Goal: Communication & Community: Answer question/provide support

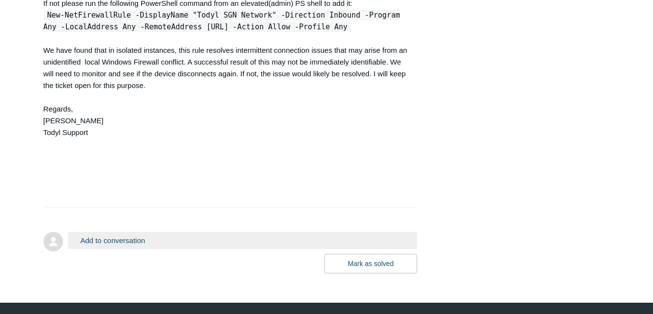
scroll to position [2255, 0]
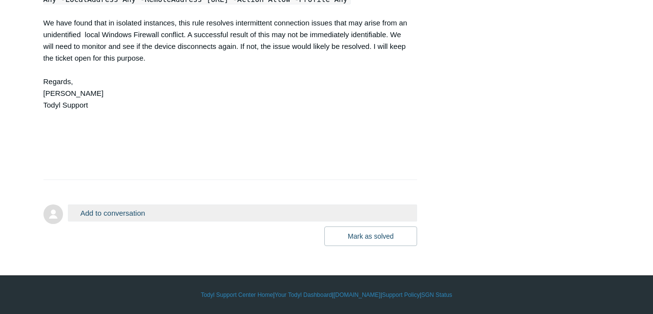
click at [136, 213] on button "Add to conversation" at bounding box center [243, 212] width 350 height 17
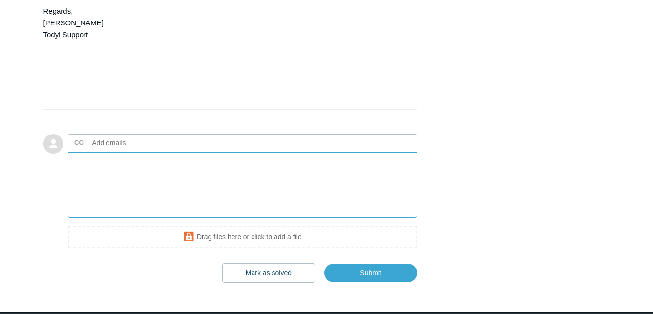
click at [170, 218] on textarea "Add your reply" at bounding box center [243, 185] width 350 height 66
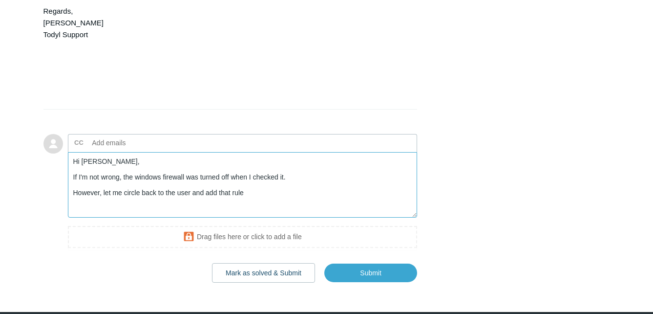
drag, startPoint x: 203, startPoint y: 261, endPoint x: 192, endPoint y: 262, distance: 10.8
click at [192, 218] on textarea "Hi [PERSON_NAME], If I'm not wrong, the windows firewall was turned off when I …" at bounding box center [243, 185] width 350 height 66
click at [240, 218] on textarea "Hi [PERSON_NAME], If I'm not wrong, the windows firewall was turned off when I …" at bounding box center [243, 185] width 350 height 66
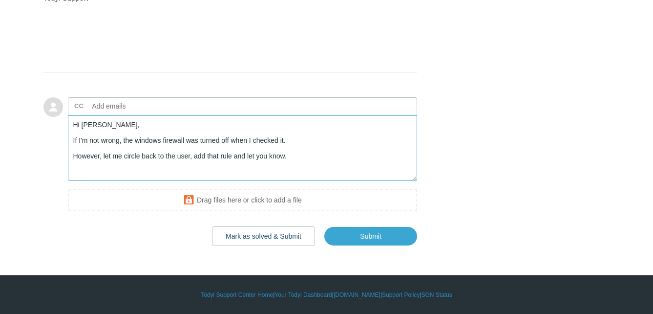
scroll to position [2362, 0]
click at [125, 155] on textarea "Hi [PERSON_NAME], If I'm not wrong, the windows firewall was turned off when I …" at bounding box center [243, 148] width 350 height 66
drag, startPoint x: 292, startPoint y: 155, endPoint x: 72, endPoint y: 141, distance: 220.2
click at [72, 141] on textarea "Hi [PERSON_NAME], If I'm not wrong, the windows firewall was turned off when I …" at bounding box center [243, 148] width 350 height 66
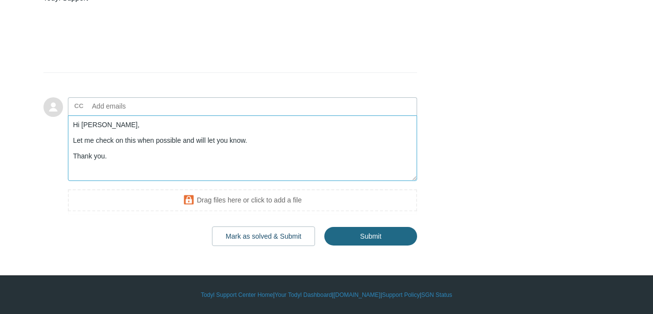
type textarea "Hi [PERSON_NAME], Let me check on this when possible and will let you know. Tha…"
click at [382, 232] on input "Submit" at bounding box center [370, 236] width 93 height 20
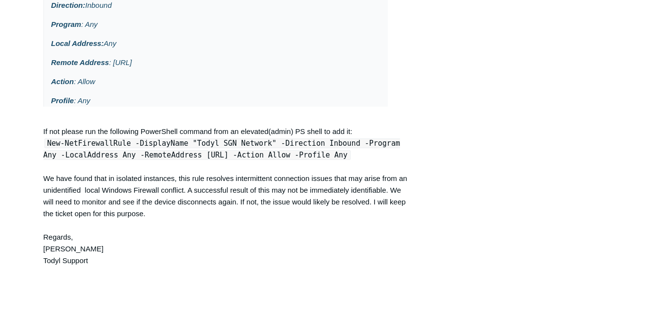
scroll to position [1932, 0]
